Goal: Task Accomplishment & Management: Manage account settings

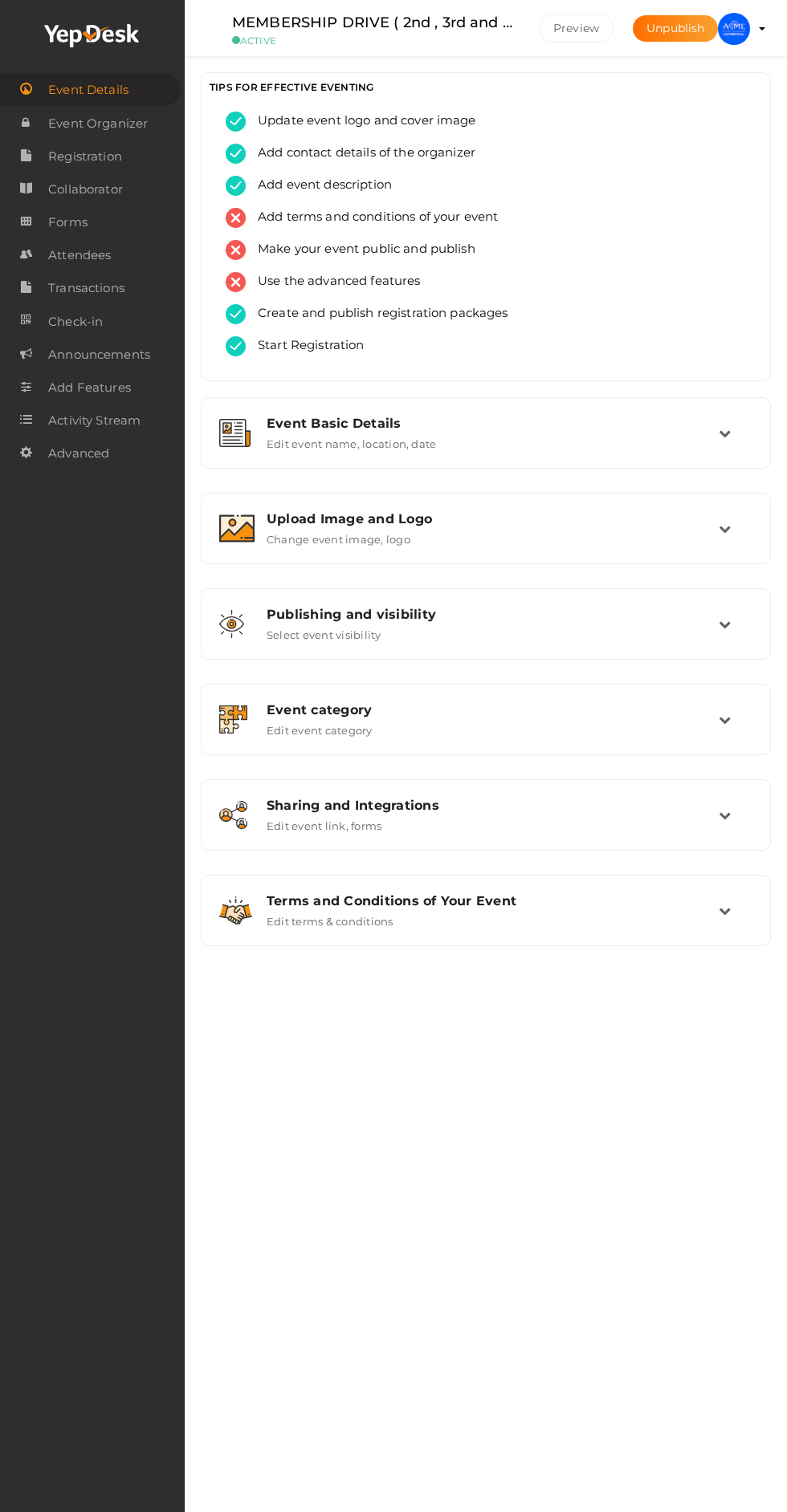
click at [750, 29] on profile-pic at bounding box center [734, 28] width 32 height 14
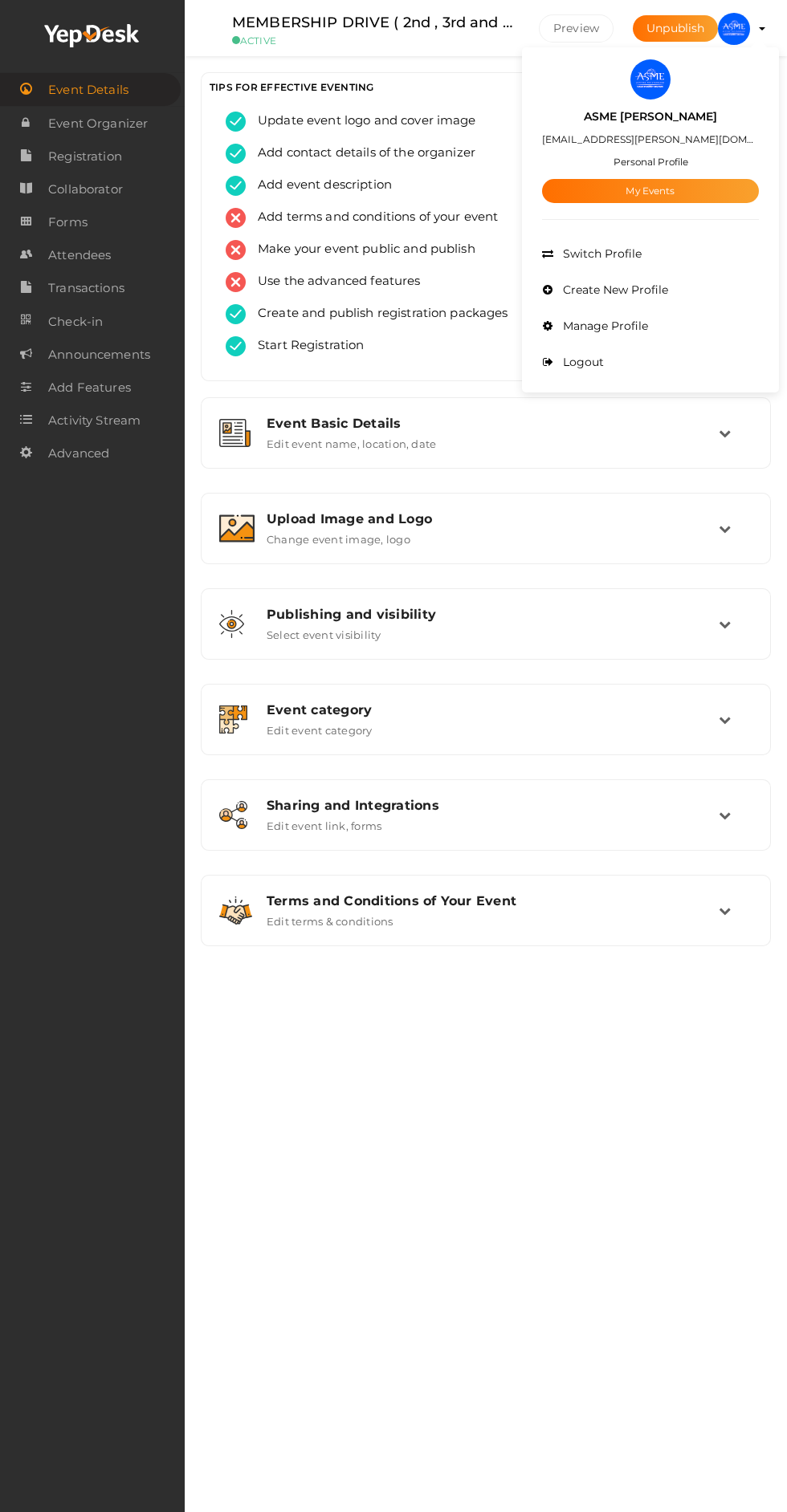
click at [433, 1195] on div at bounding box center [394, 756] width 787 height 1512
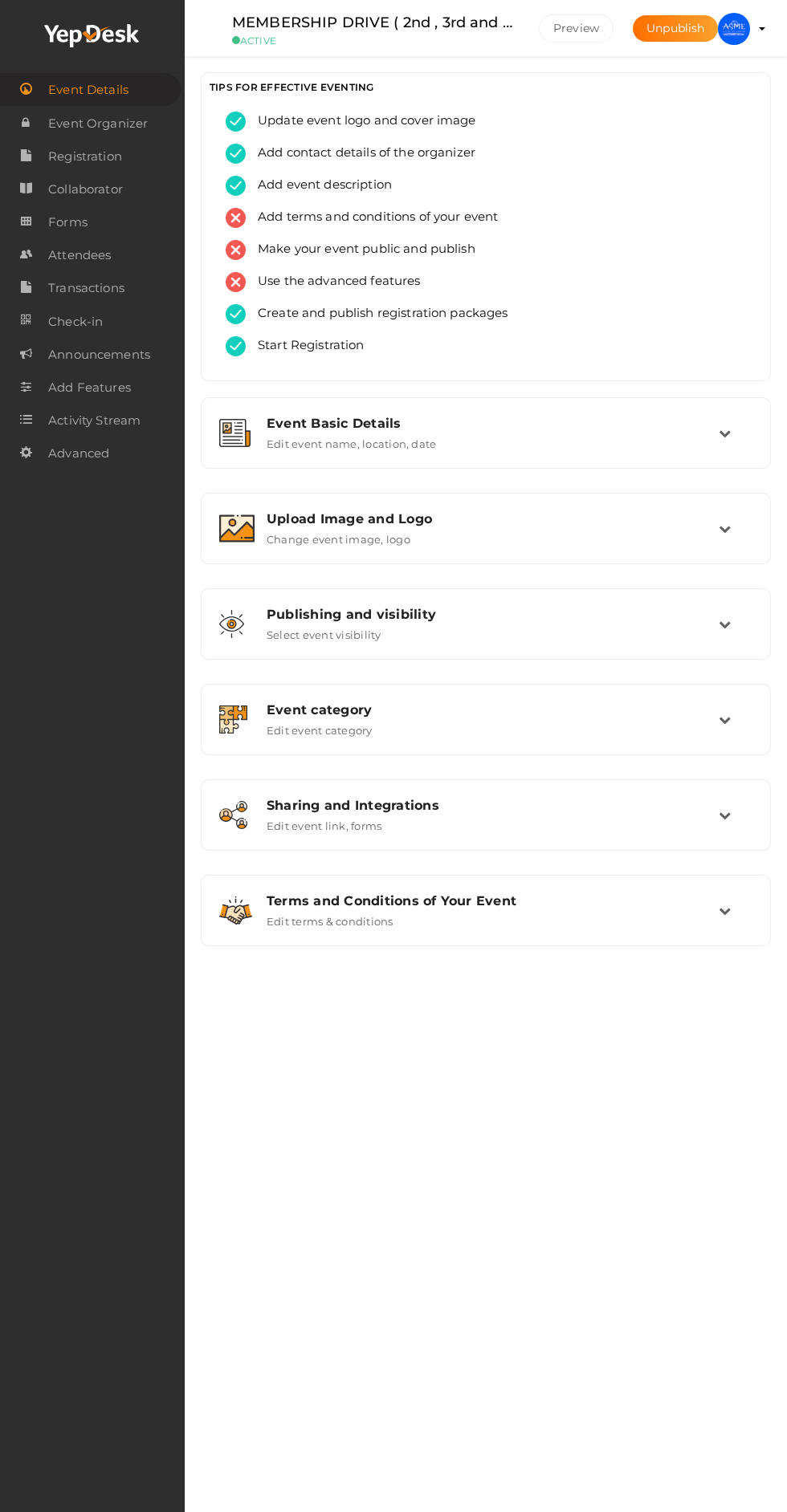
click at [120, 259] on link "Attendees" at bounding box center [92, 255] width 185 height 33
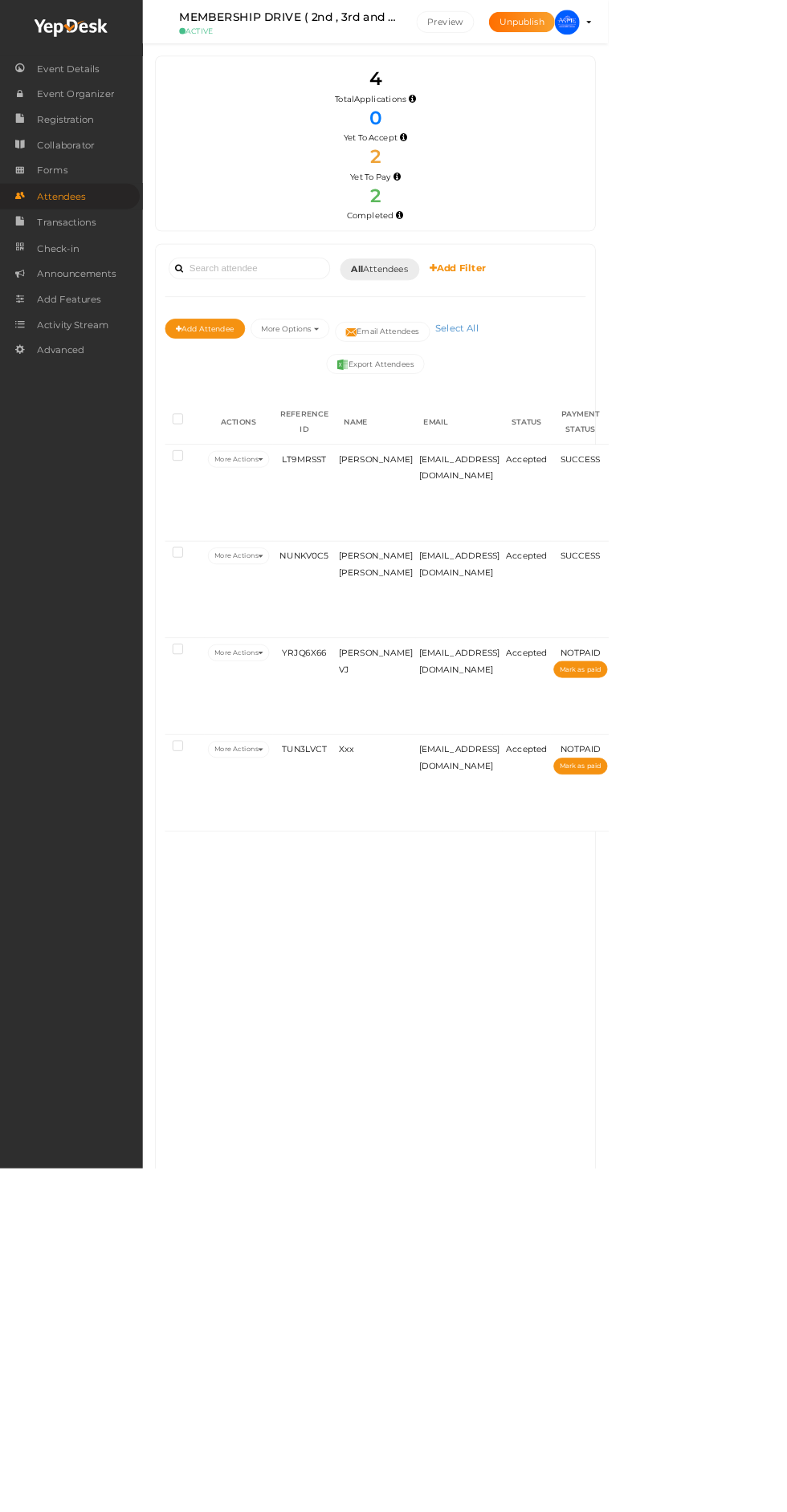
click at [750, 39] on img at bounding box center [734, 29] width 32 height 32
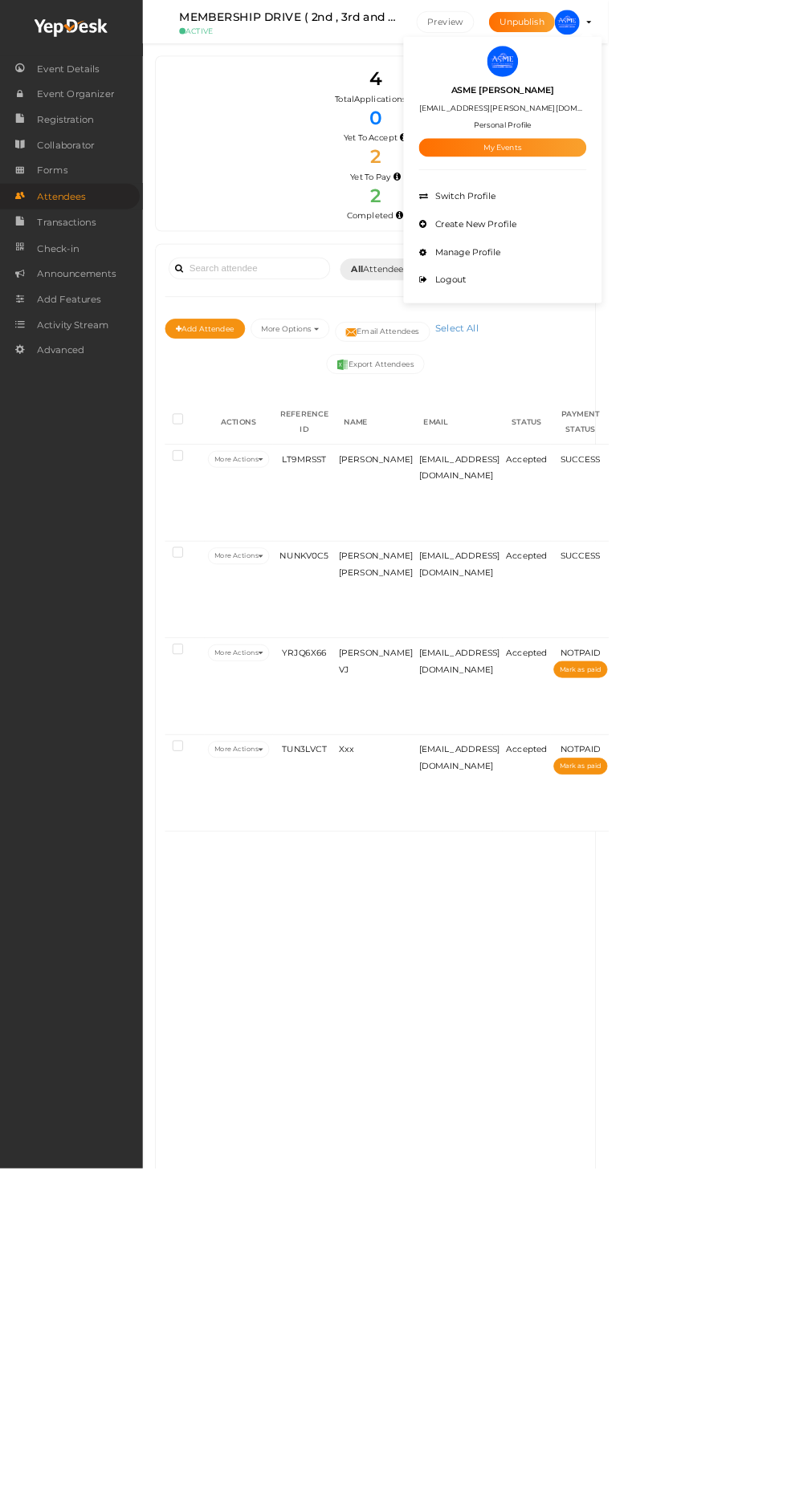
click at [759, 336] on li "Manage Profile" at bounding box center [649, 326] width 216 height 36
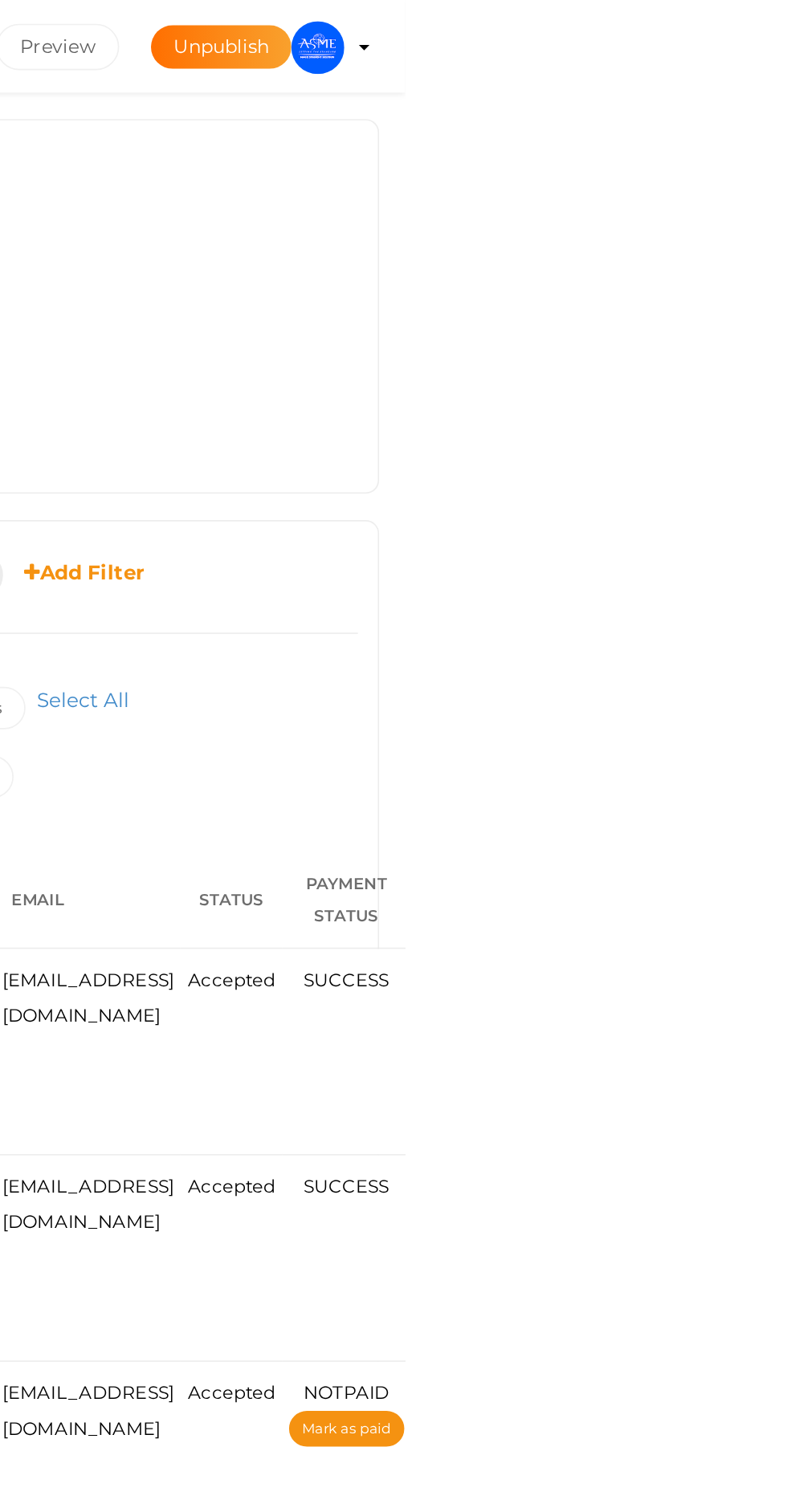
click at [750, 31] on img at bounding box center [734, 29] width 32 height 32
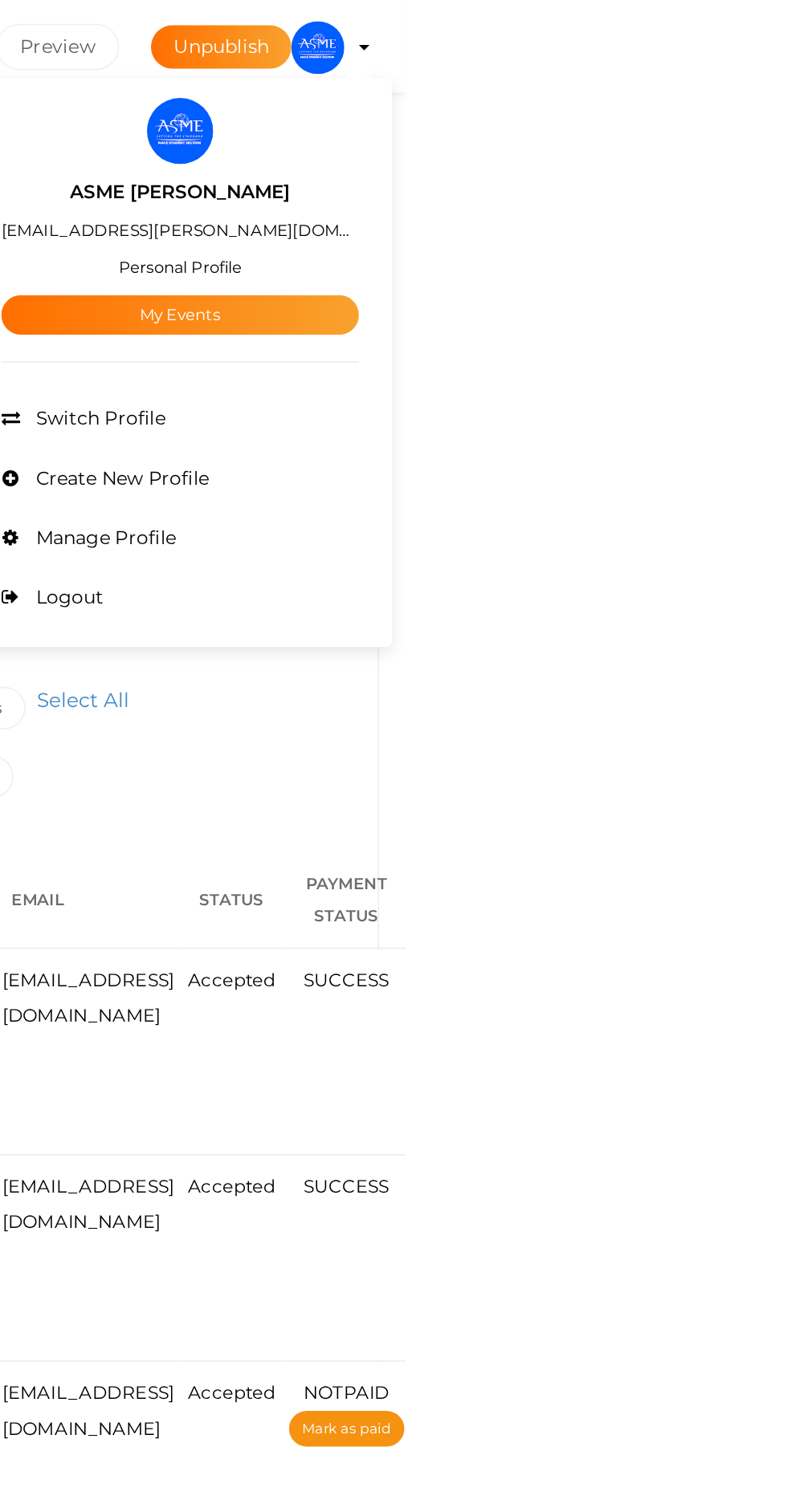
click at [759, 184] on link "My Events" at bounding box center [649, 190] width 216 height 24
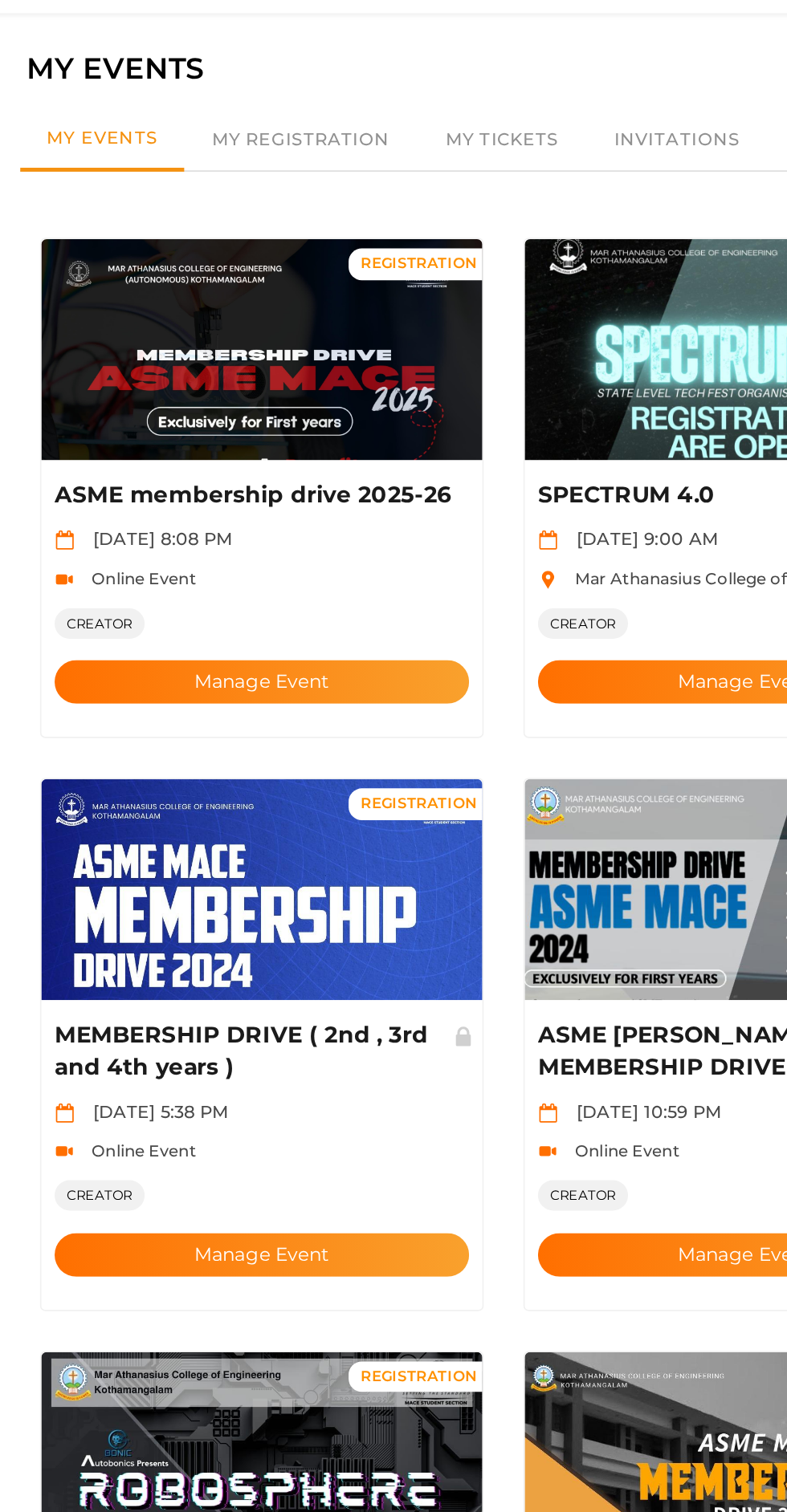
click at [276, 240] on img at bounding box center [246, 263] width 267 height 134
click at [301, 452] on button "Manage Event" at bounding box center [246, 465] width 252 height 26
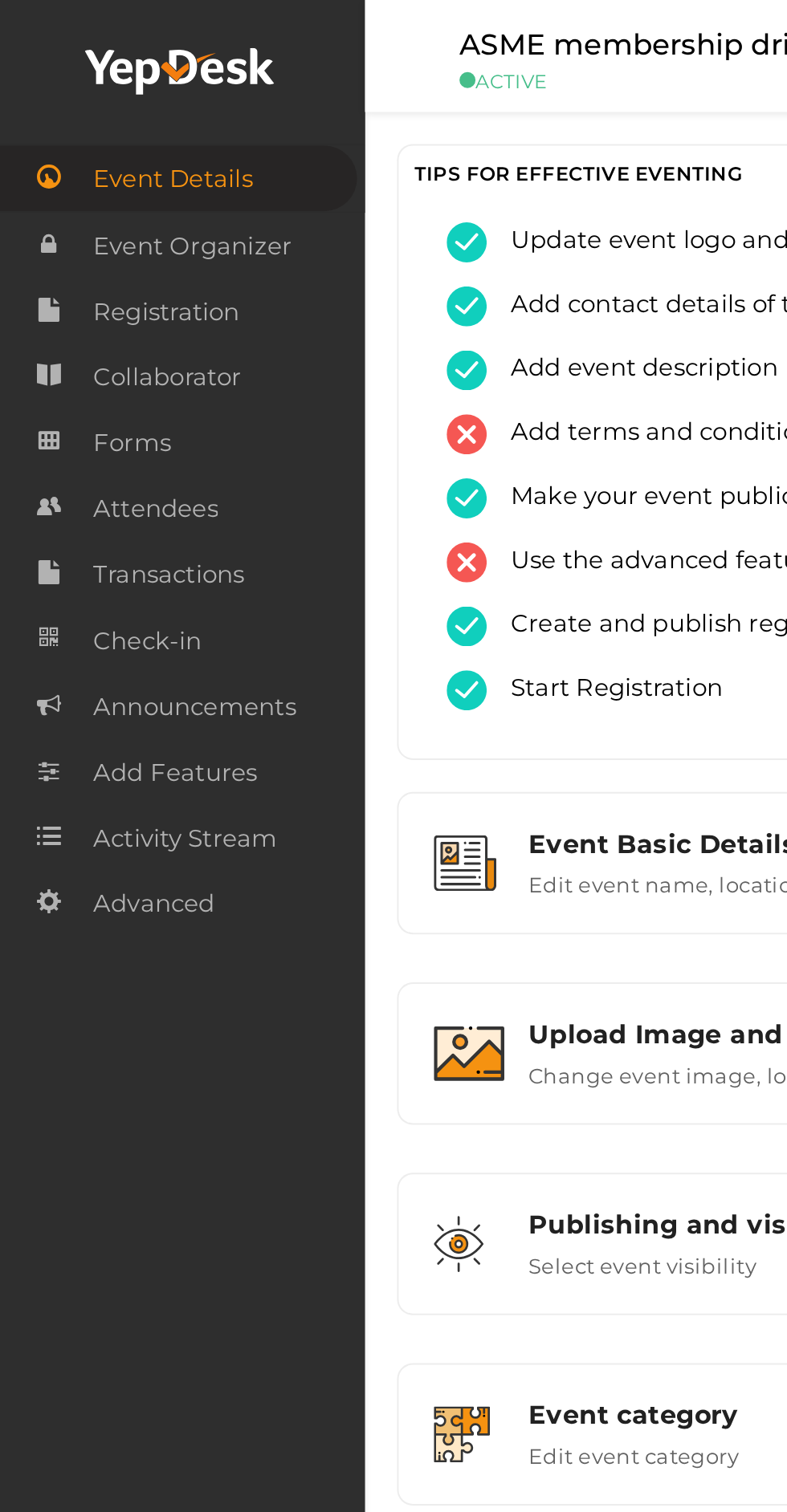
click at [104, 247] on span "Attendees" at bounding box center [79, 255] width 62 height 32
